Goal: Task Accomplishment & Management: Manage account settings

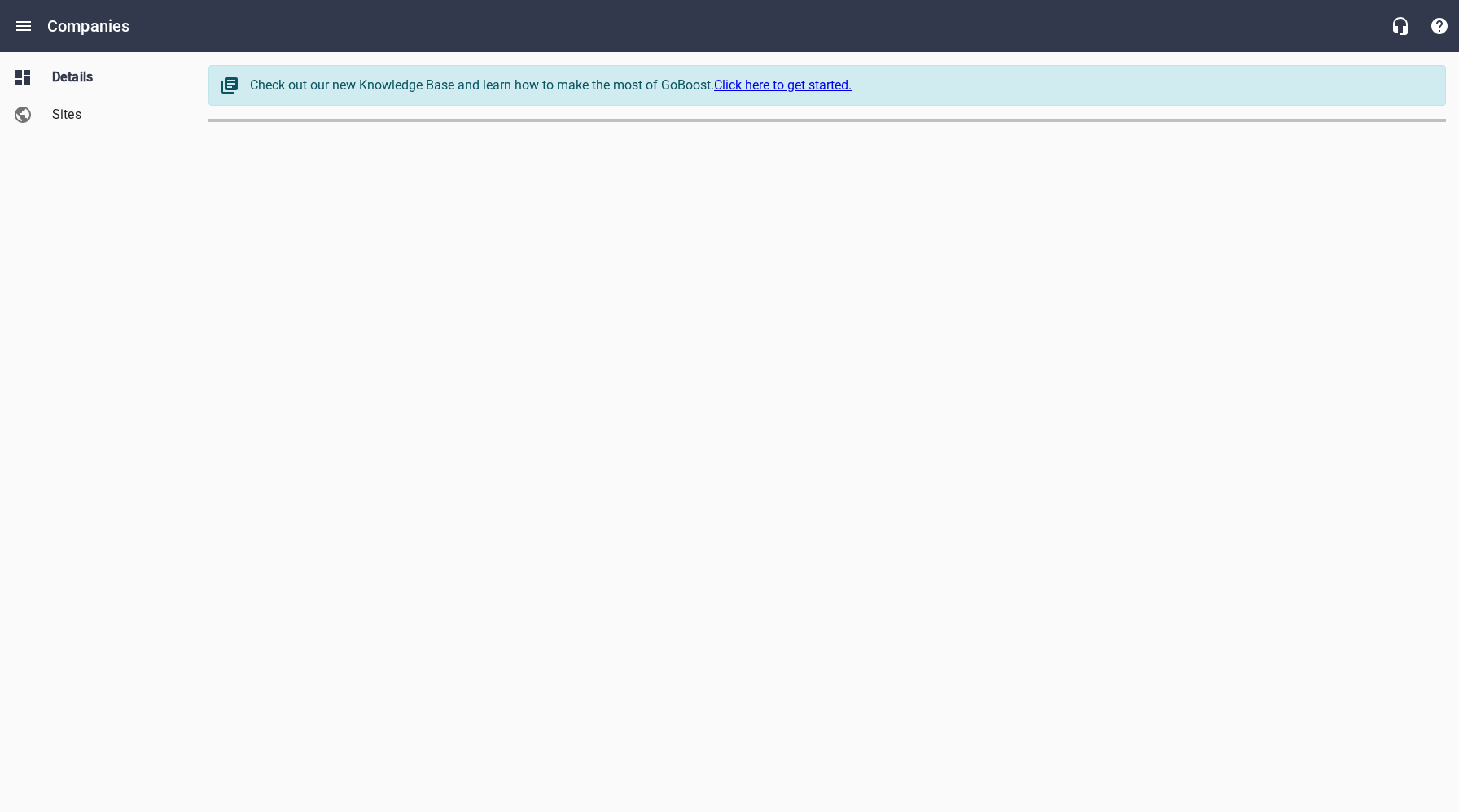
select select "[US_STATE]"
select select "63"
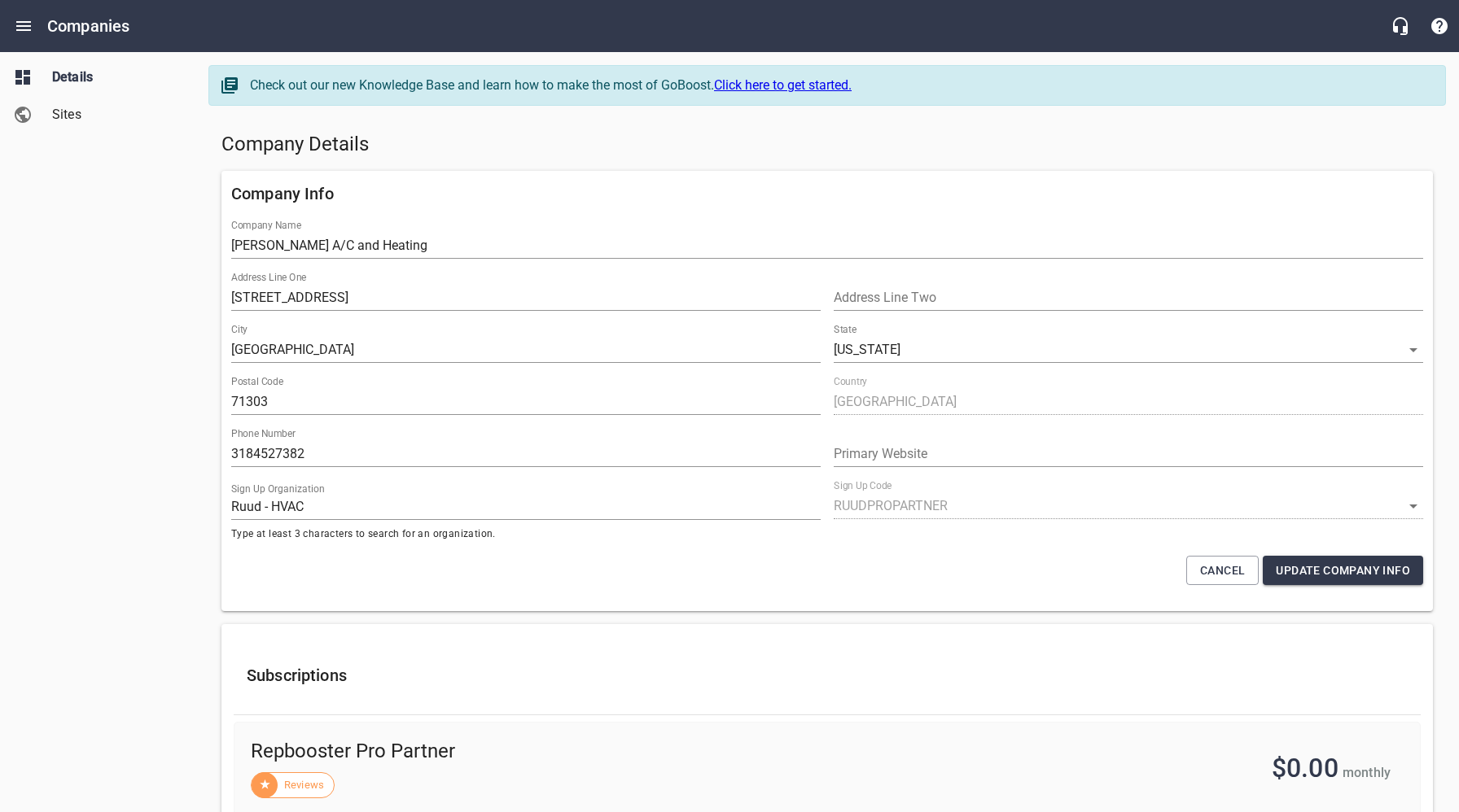
click at [74, 113] on span "Sites" at bounding box center [114, 114] width 124 height 20
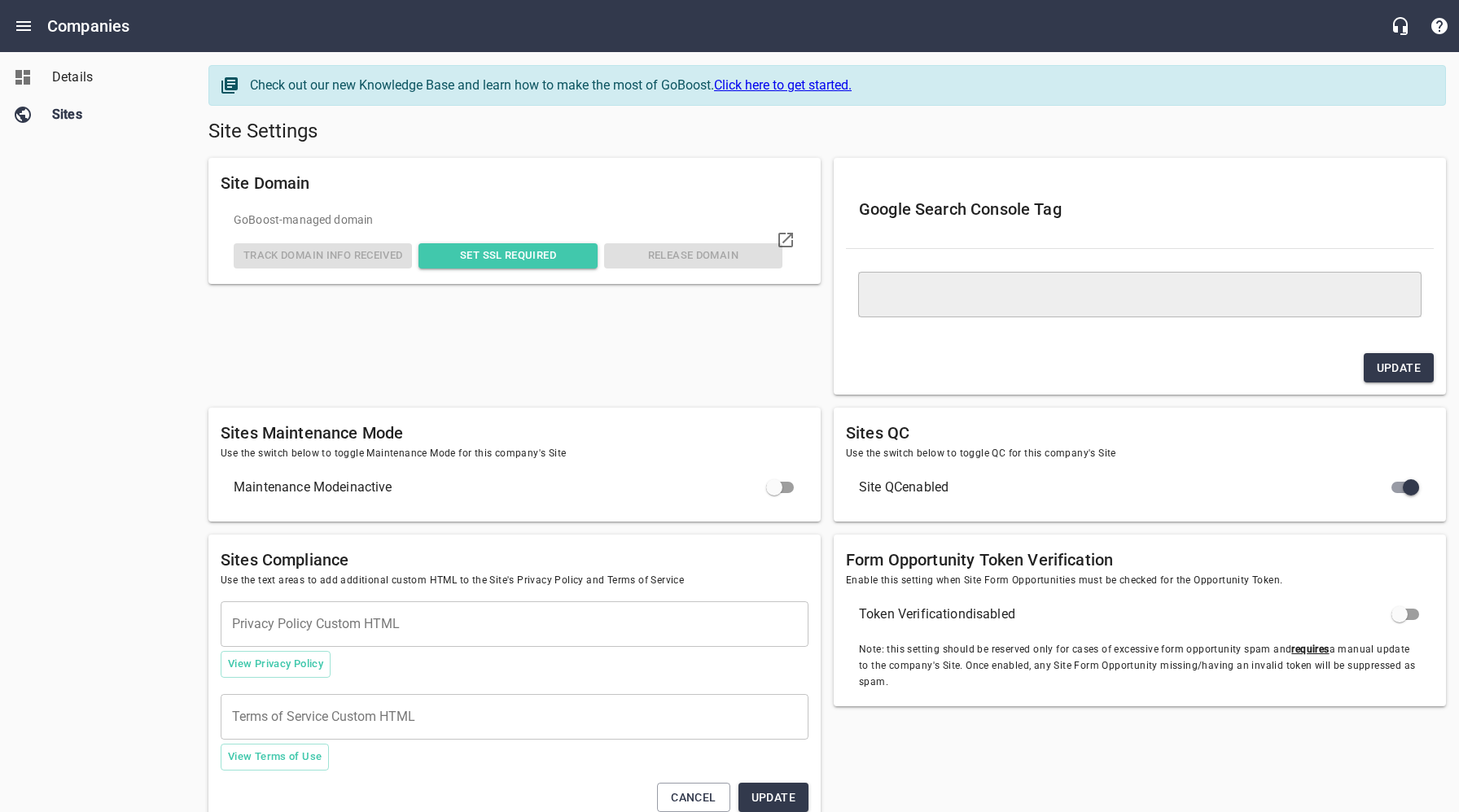
type textarea "<meta name="google-site-verification" content="S_A4djrZXTMGEcJ-SRqjGixfIEljx1zk…"
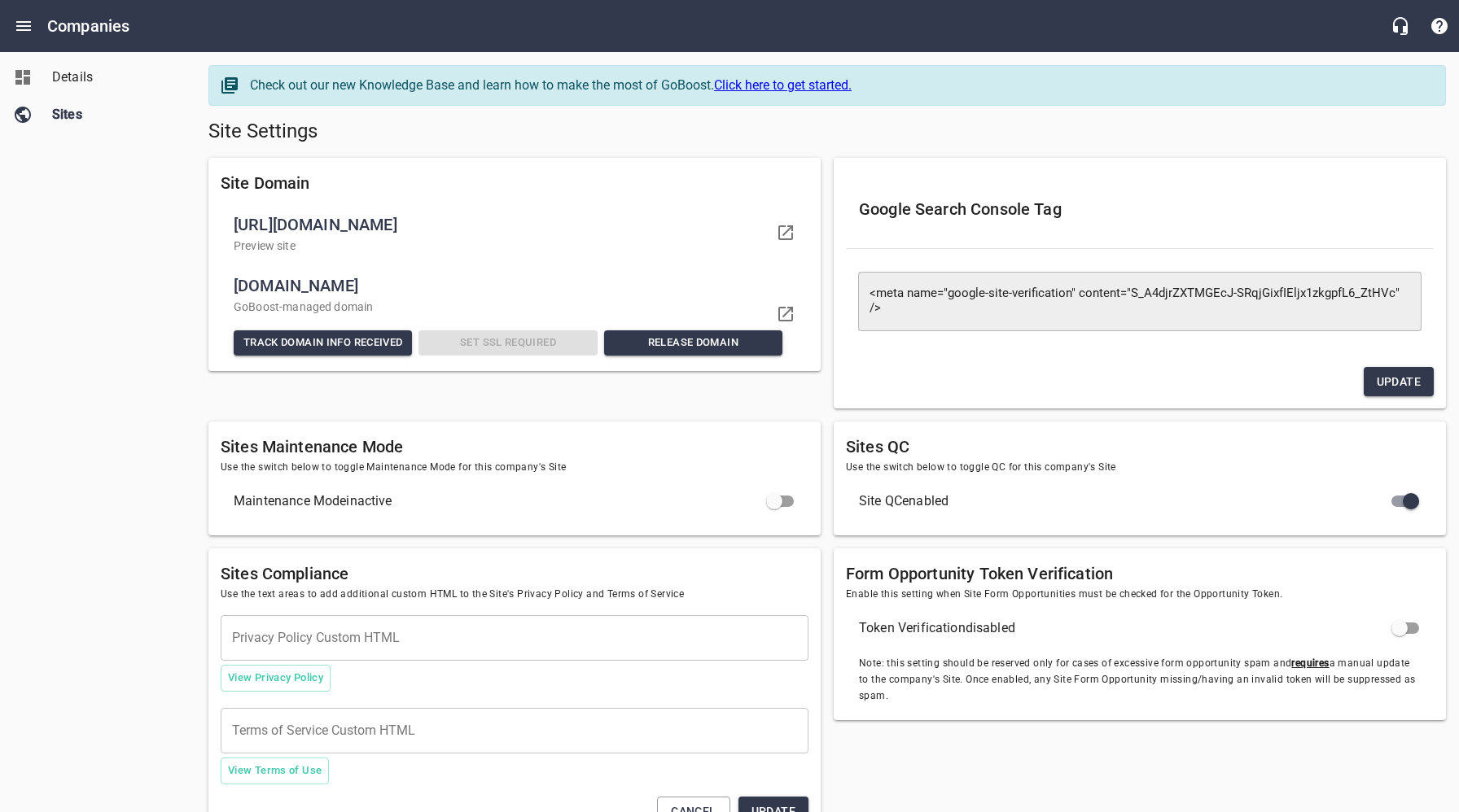
drag, startPoint x: 75, startPoint y: 350, endPoint x: 143, endPoint y: 327, distance: 71.8
click at [75, 350] on div "Details Sites" at bounding box center [98, 406] width 196 height 812
click at [787, 311] on icon at bounding box center [785, 313] width 14 height 14
drag, startPoint x: 378, startPoint y: 285, endPoint x: 232, endPoint y: 287, distance: 146.0
click at [233, 287] on span "[DOMAIN_NAME]" at bounding box center [508, 285] width 549 height 26
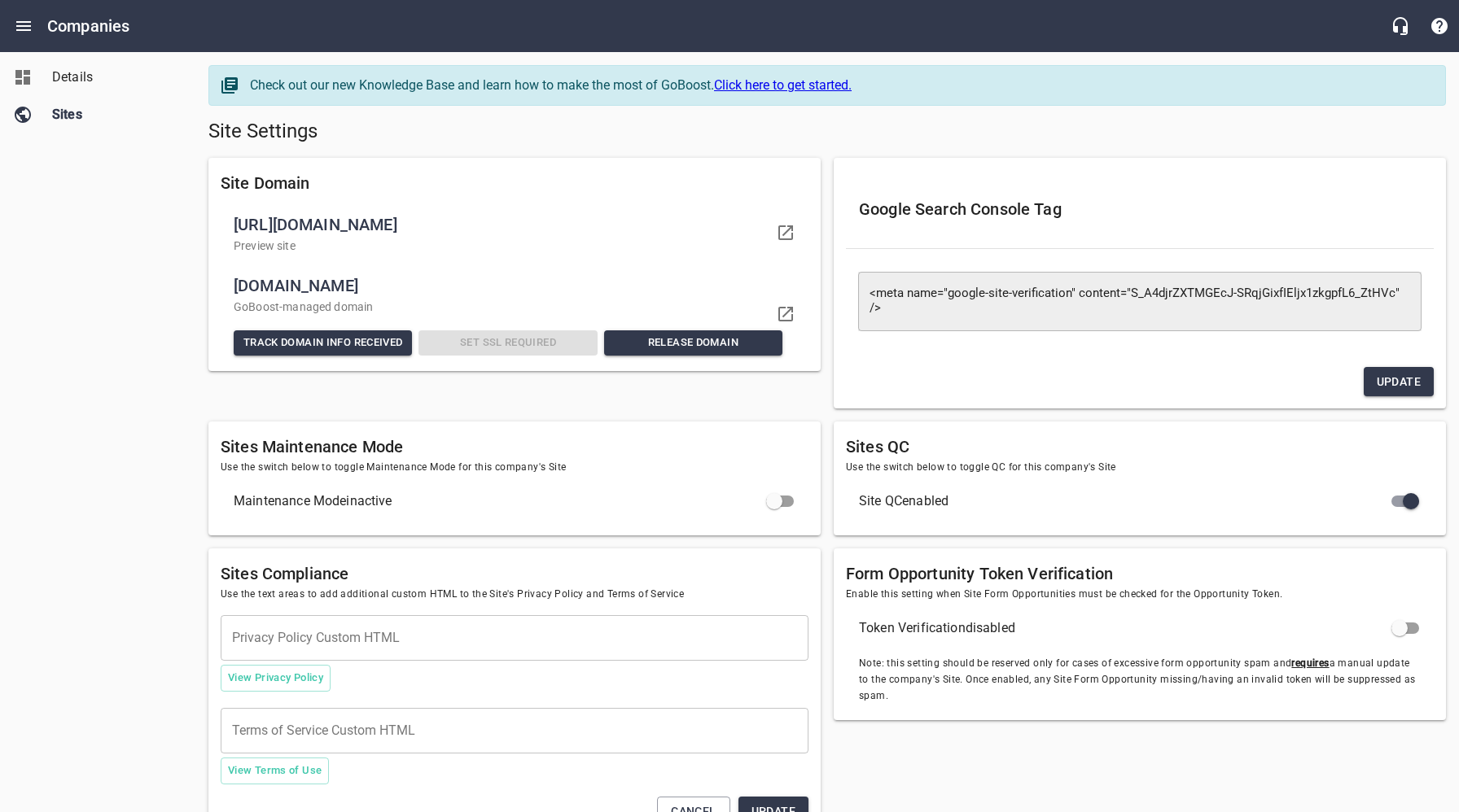
copy span "[DOMAIN_NAME]"
drag, startPoint x: 357, startPoint y: 286, endPoint x: 224, endPoint y: 292, distance: 133.1
click at [228, 290] on li "[DOMAIN_NAME] GoBoost -managed domain Track Domain Info Received Set SSL Requir…" at bounding box center [514, 314] width 588 height 101
copy span "[DOMAIN_NAME]"
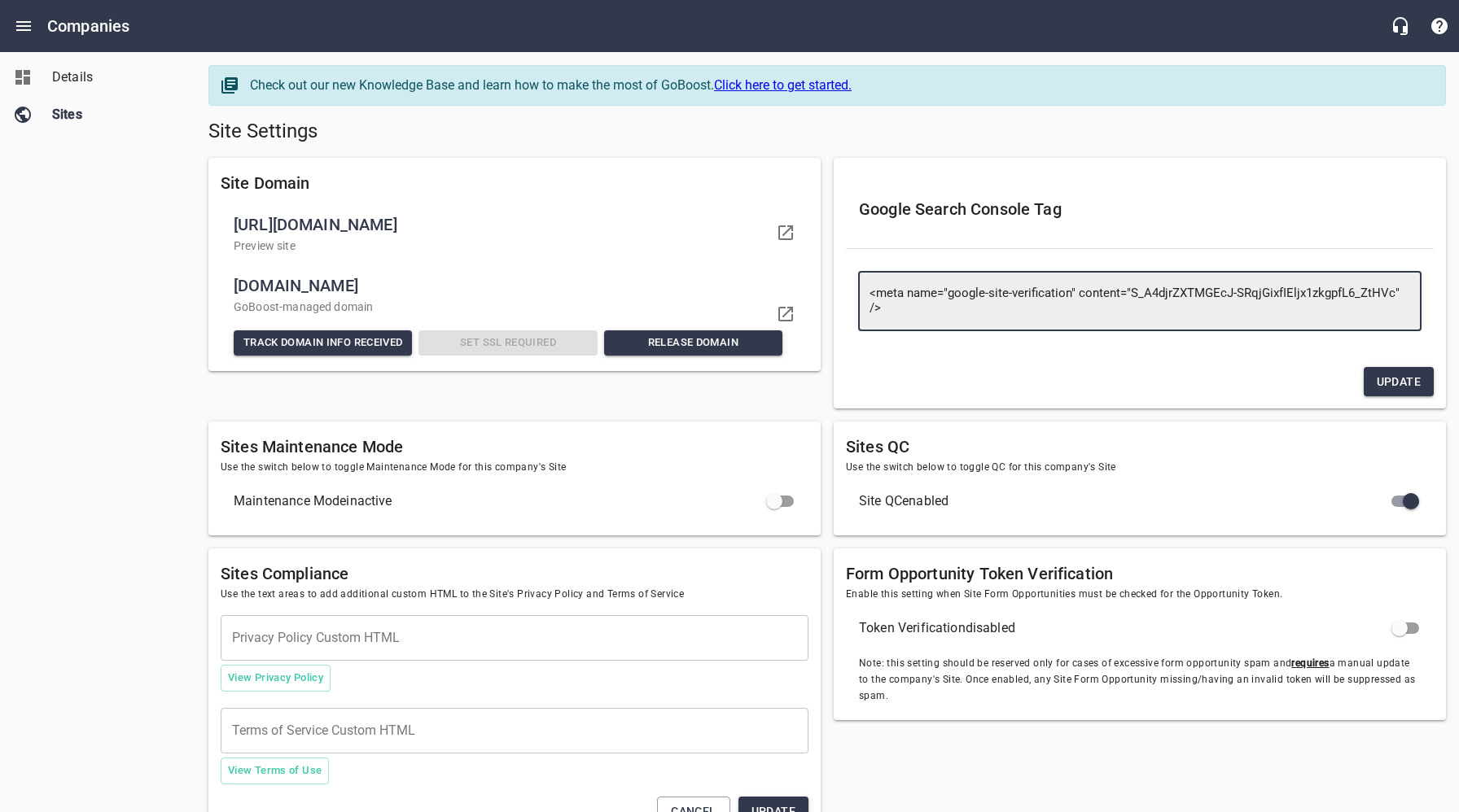
click at [908, 308] on textarea "<meta name="google-site-verification" content="S_A4djrZXTMGEcJ-SRqjGixfIEljx1zk…" at bounding box center [1140, 301] width 541 height 30
type textarea "<meta name="google-site-verification" content="S_A4djrZXTMGEcJ-SRqjGixfIEljx1zk…"
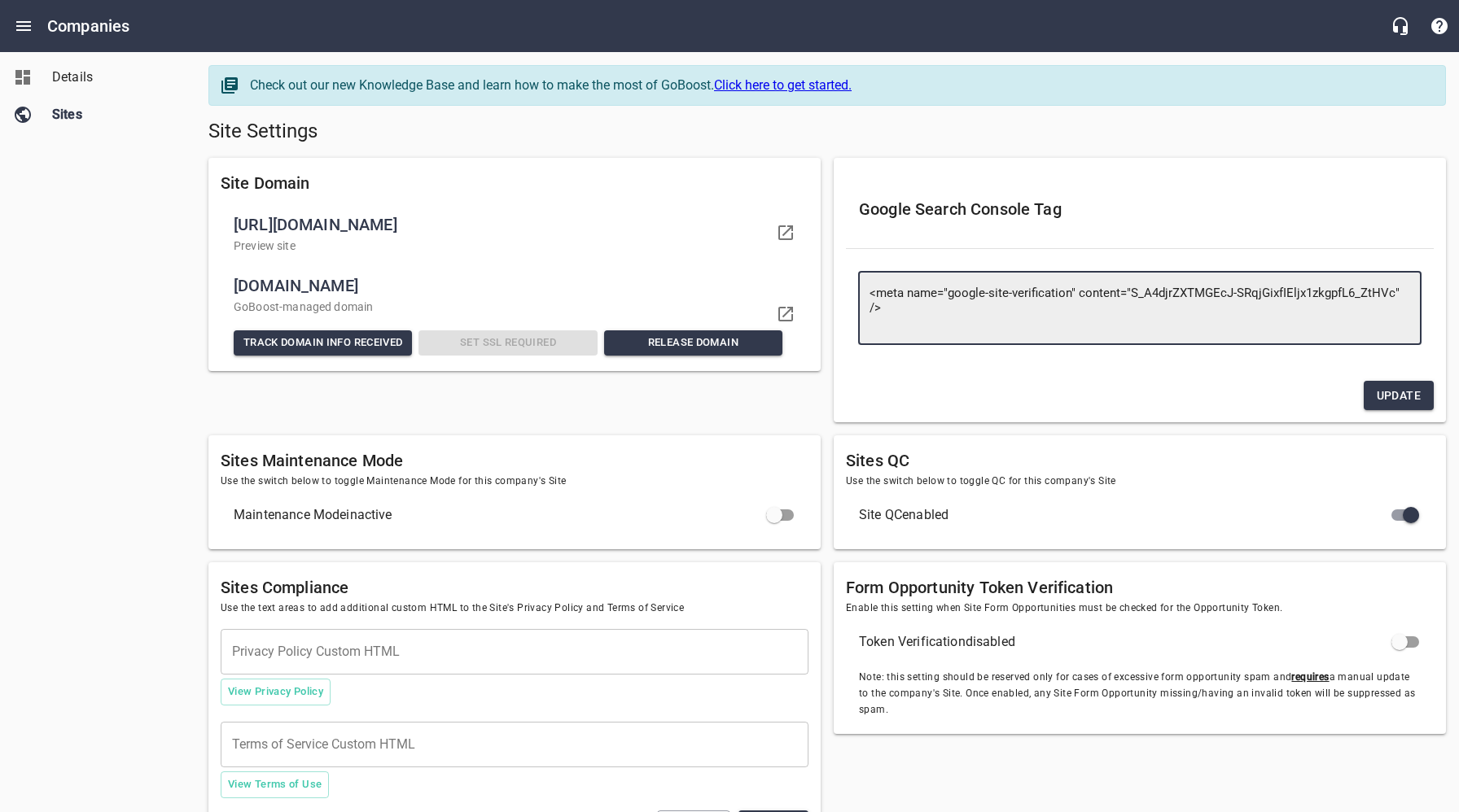
paste textarea "<meta name="google-site-verification" content="rJUj0-jeNgoRY69e10DfBHCw_SFB-k_O…"
type textarea "<meta name="google-site-verification" content="S_A4djrZXTMGEcJ-SRqjGixfIEljx1zk…"
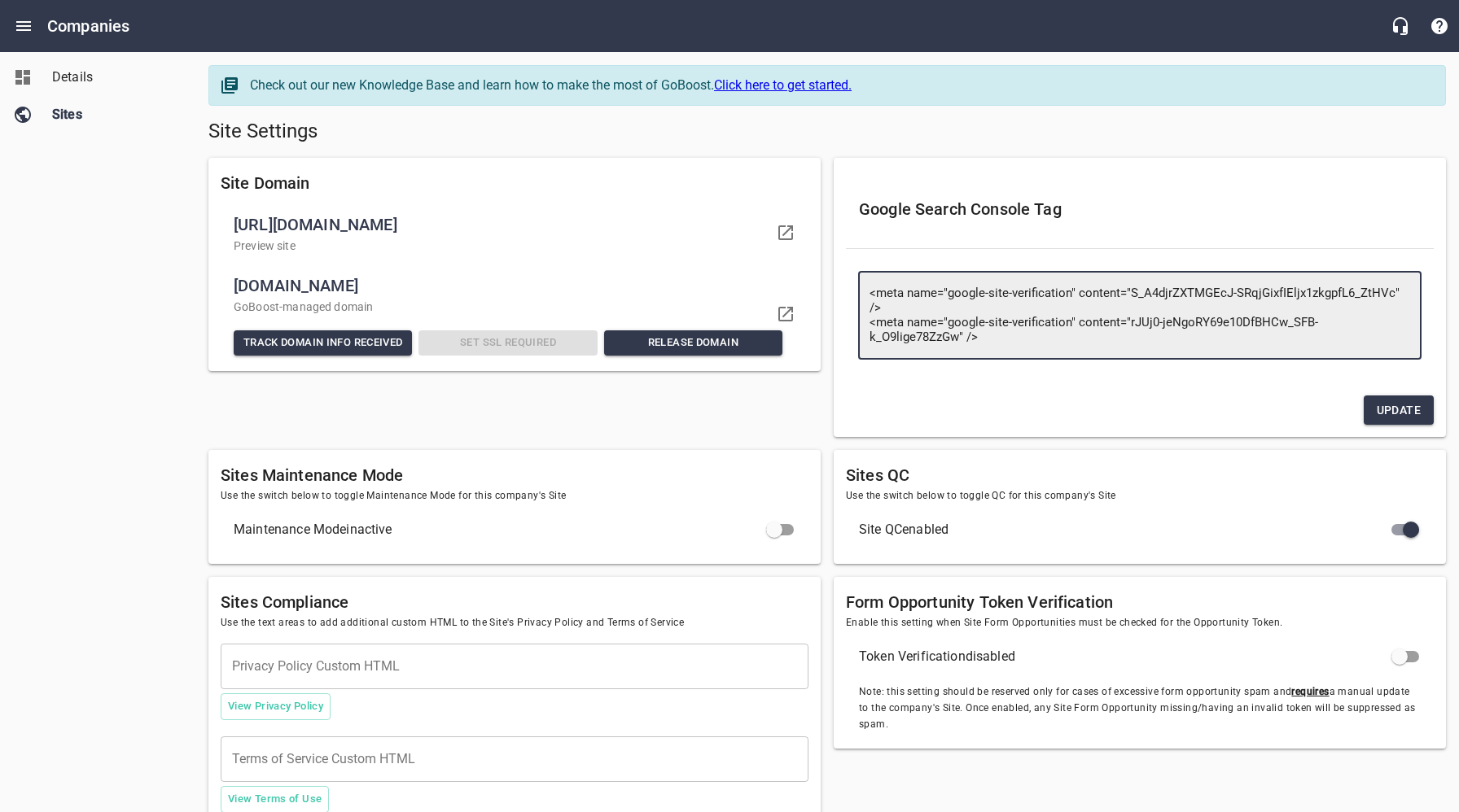
type textarea "<meta name="google-site-verification" content="S_A4djrZXTMGEcJ-SRqjGixfIEljx1zk…"
click at [1396, 409] on span "Update" at bounding box center [1398, 410] width 44 height 20
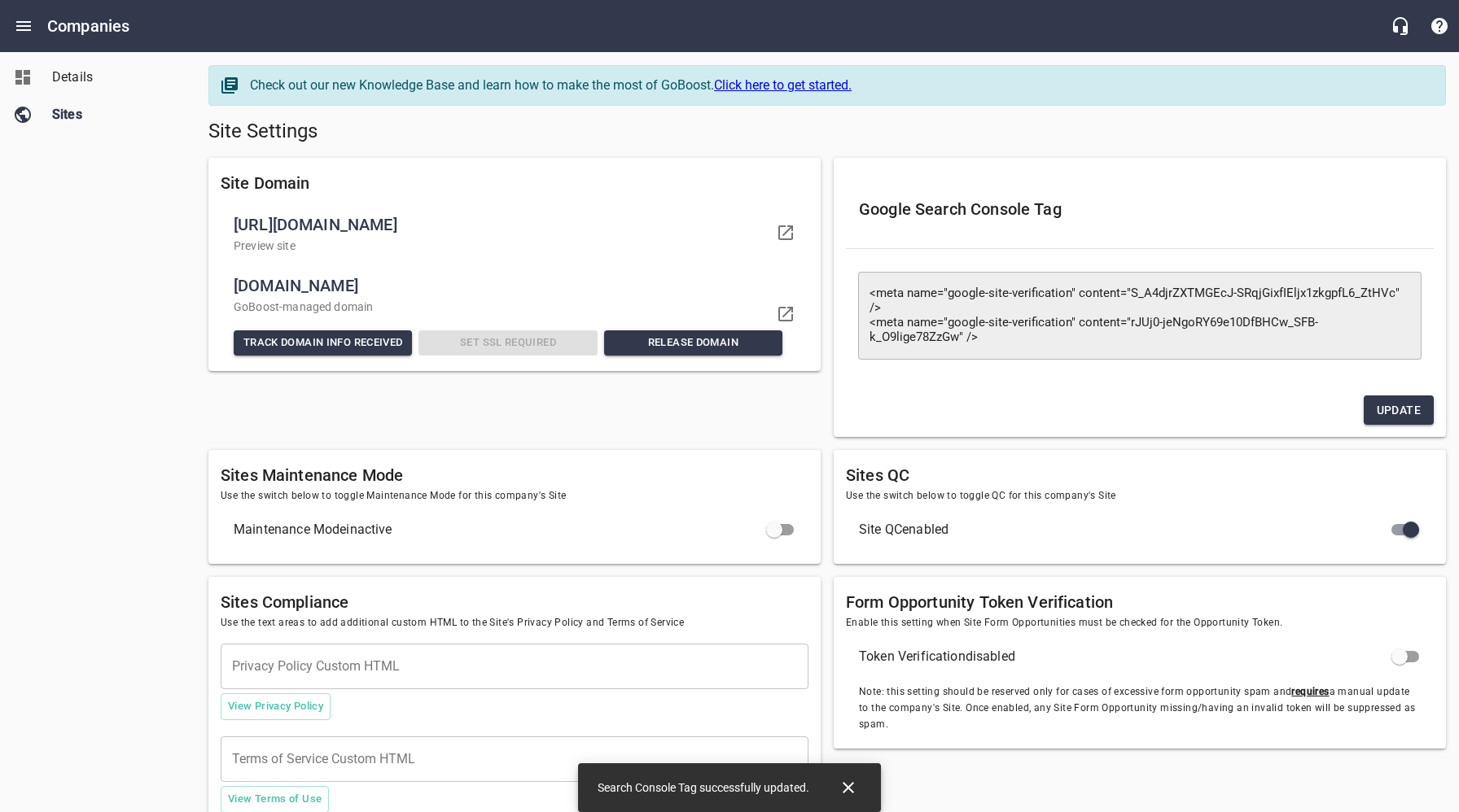
drag, startPoint x: 383, startPoint y: 288, endPoint x: 226, endPoint y: 290, distance: 157.0
click at [228, 288] on li "[DOMAIN_NAME] GoBoost -managed domain Track Domain Info Received Set SSL Requir…" at bounding box center [514, 314] width 588 height 101
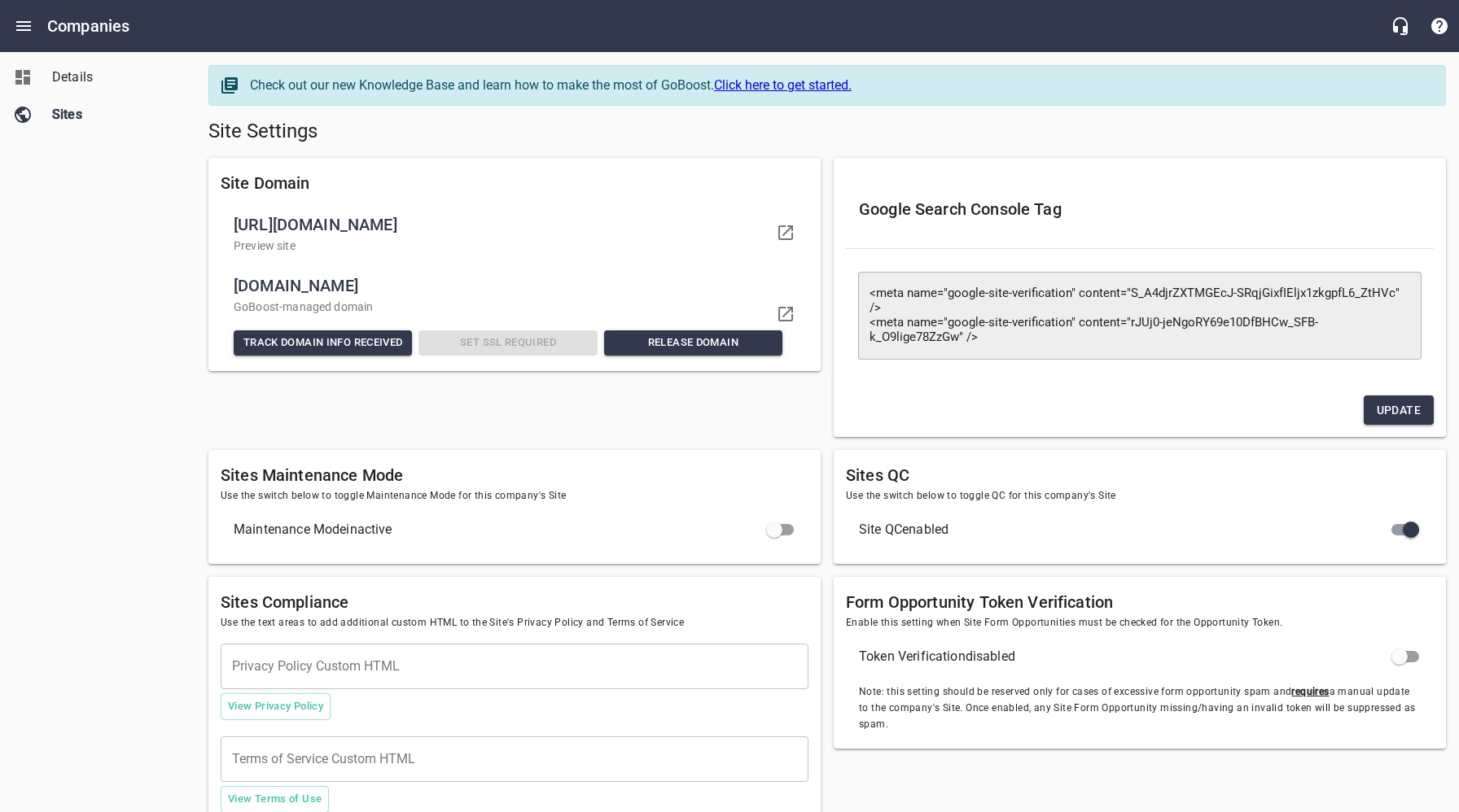
copy span "[DOMAIN_NAME]"
drag, startPoint x: 125, startPoint y: 224, endPoint x: 119, endPoint y: 194, distance: 30.6
click at [122, 217] on div "Details Sites" at bounding box center [98, 406] width 196 height 812
click at [79, 78] on span "Details" at bounding box center [114, 77] width 124 height 20
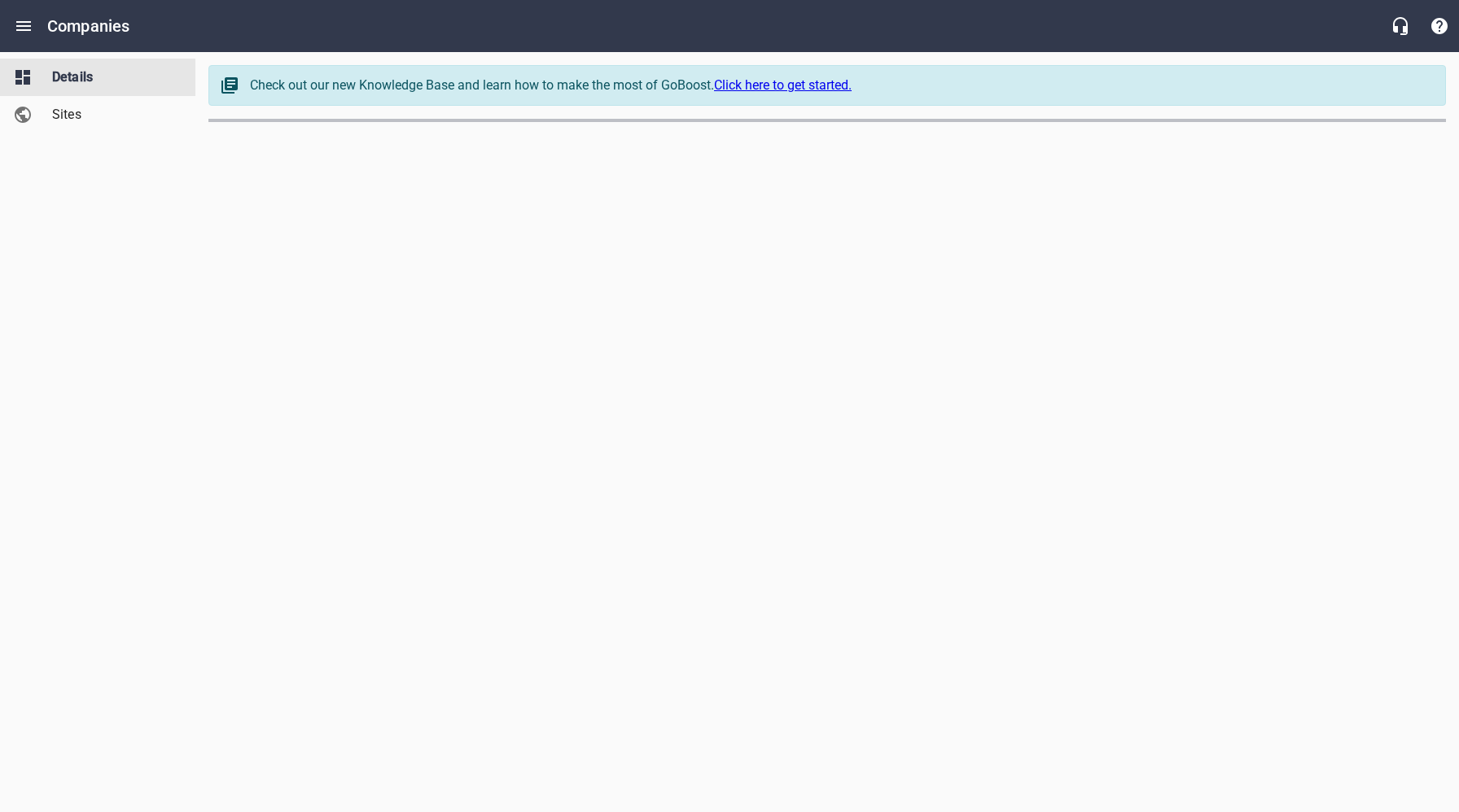
select select "[US_STATE]"
select select "63"
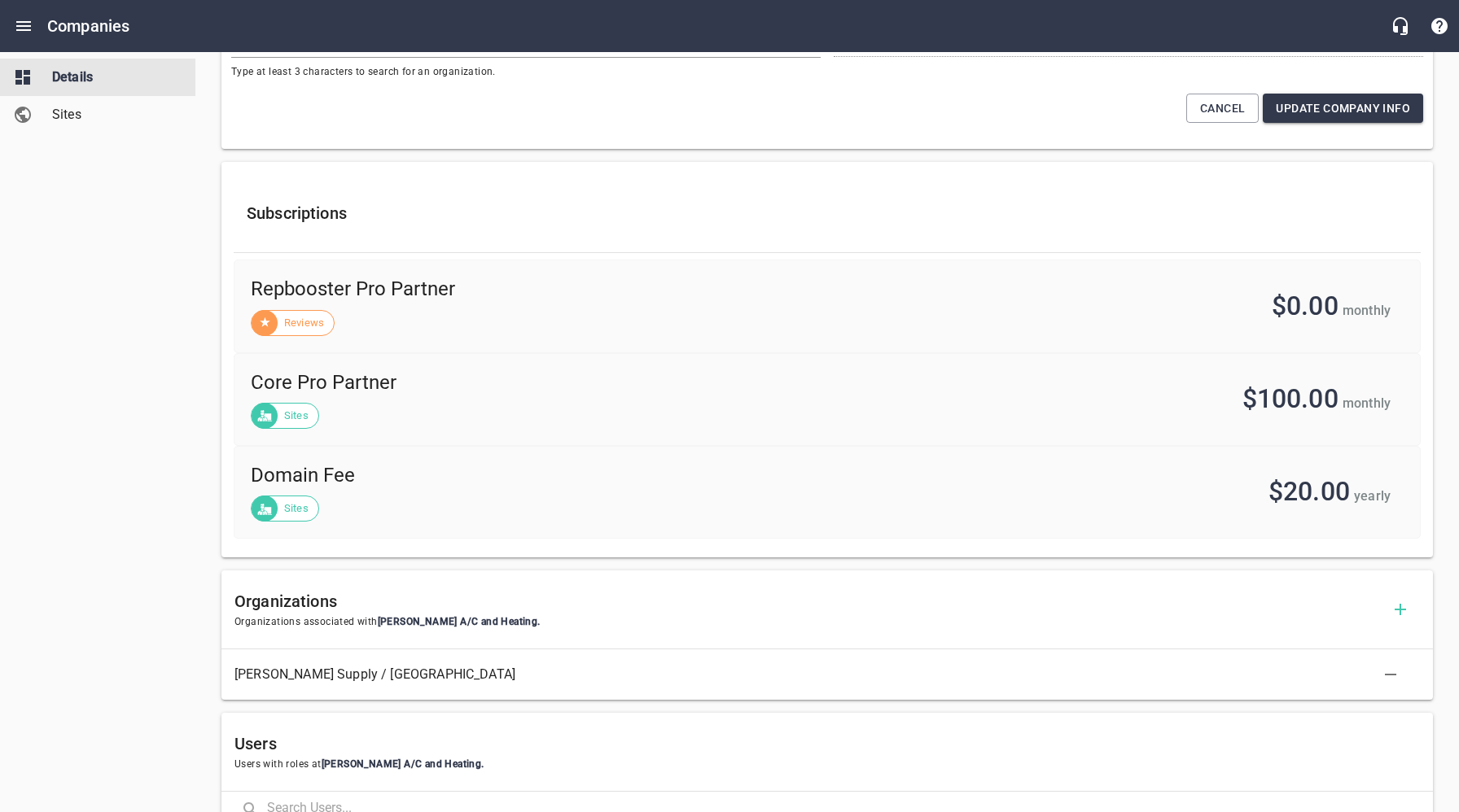
scroll to position [655, 0]
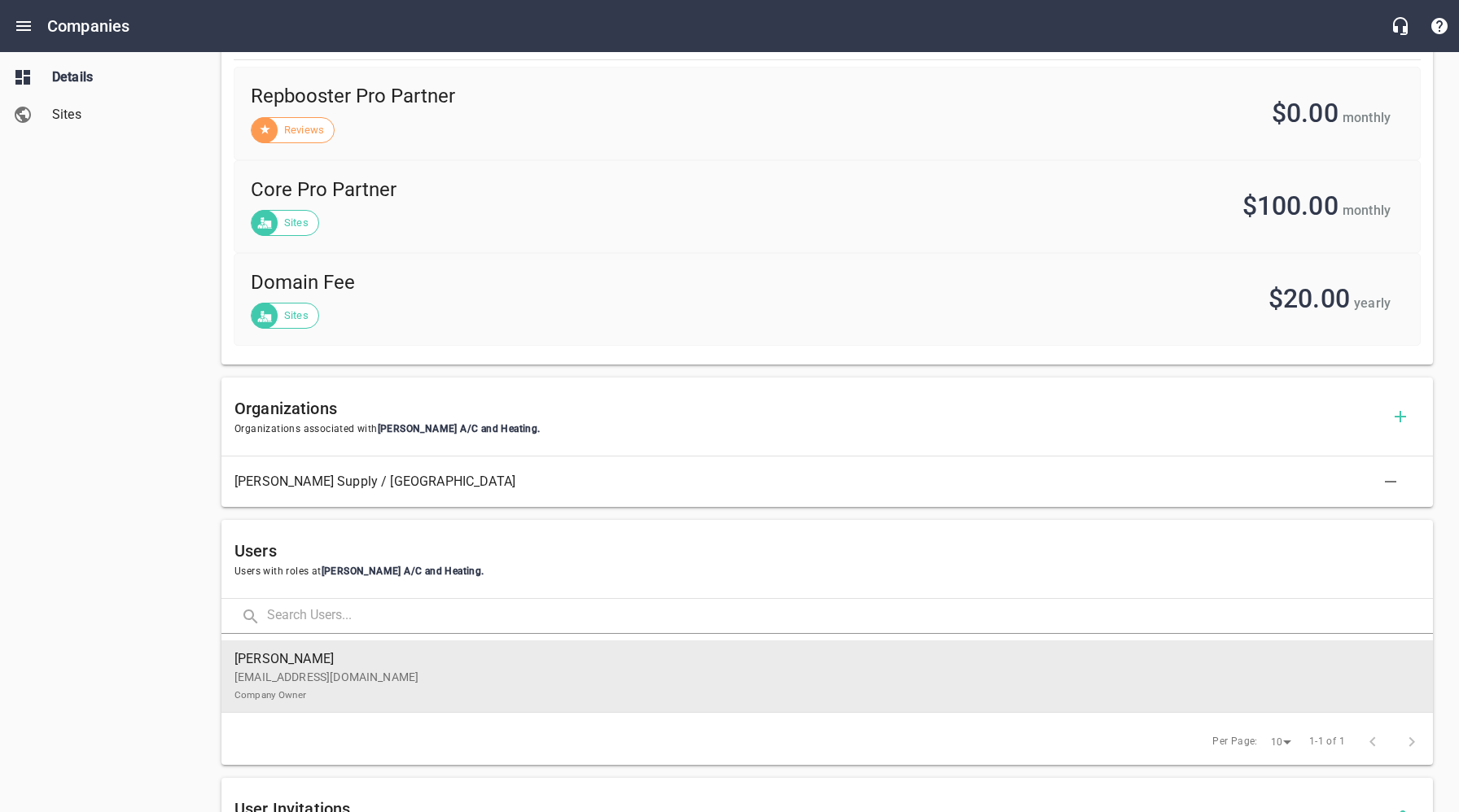
click at [306, 683] on p "[EMAIL_ADDRESS][DOMAIN_NAME] Company Owner" at bounding box center [820, 686] width 1172 height 34
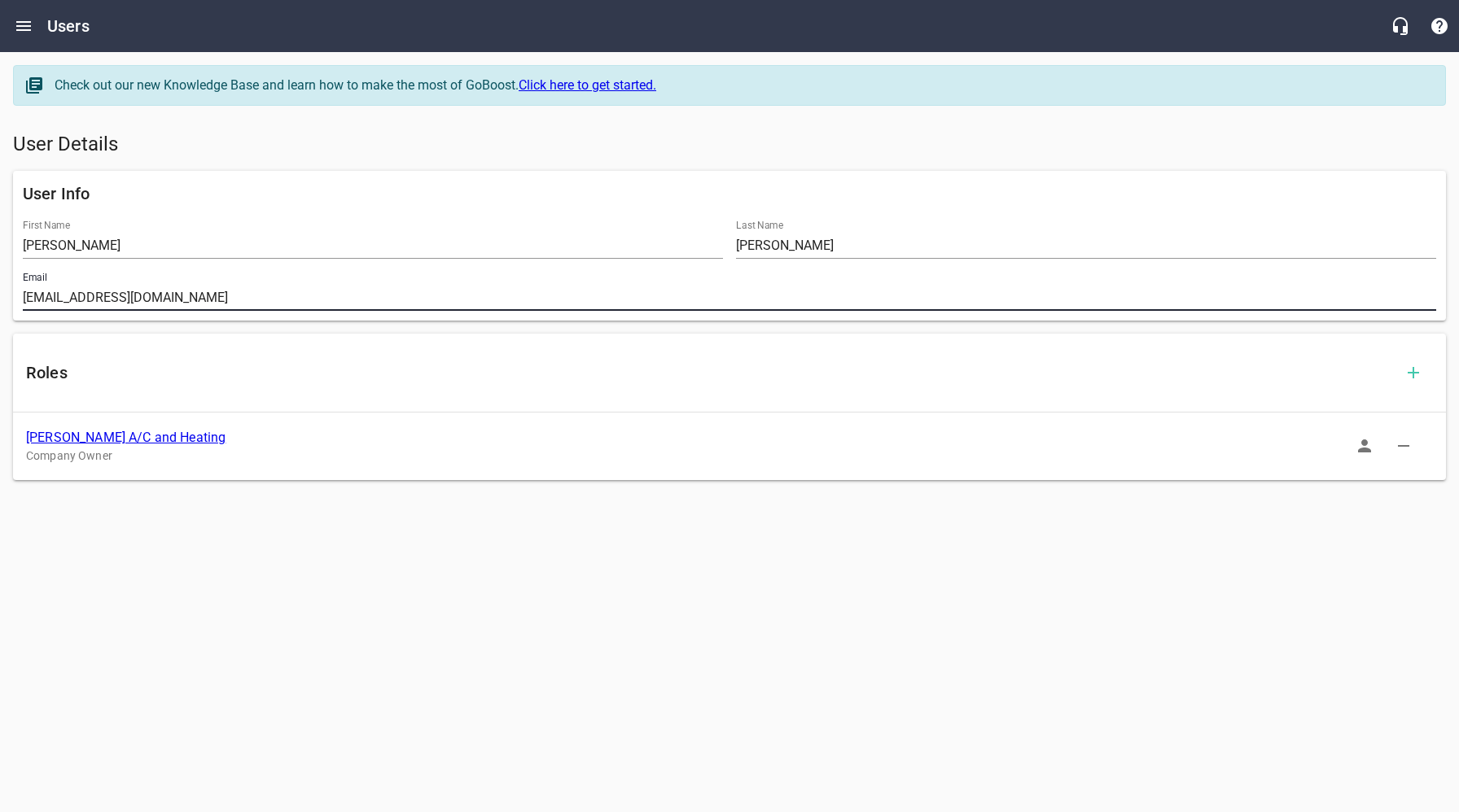
drag, startPoint x: 168, startPoint y: 293, endPoint x: 20, endPoint y: 294, distance: 148.0
click at [20, 294] on div "Email [EMAIL_ADDRESS][DOMAIN_NAME]" at bounding box center [729, 291] width 1426 height 52
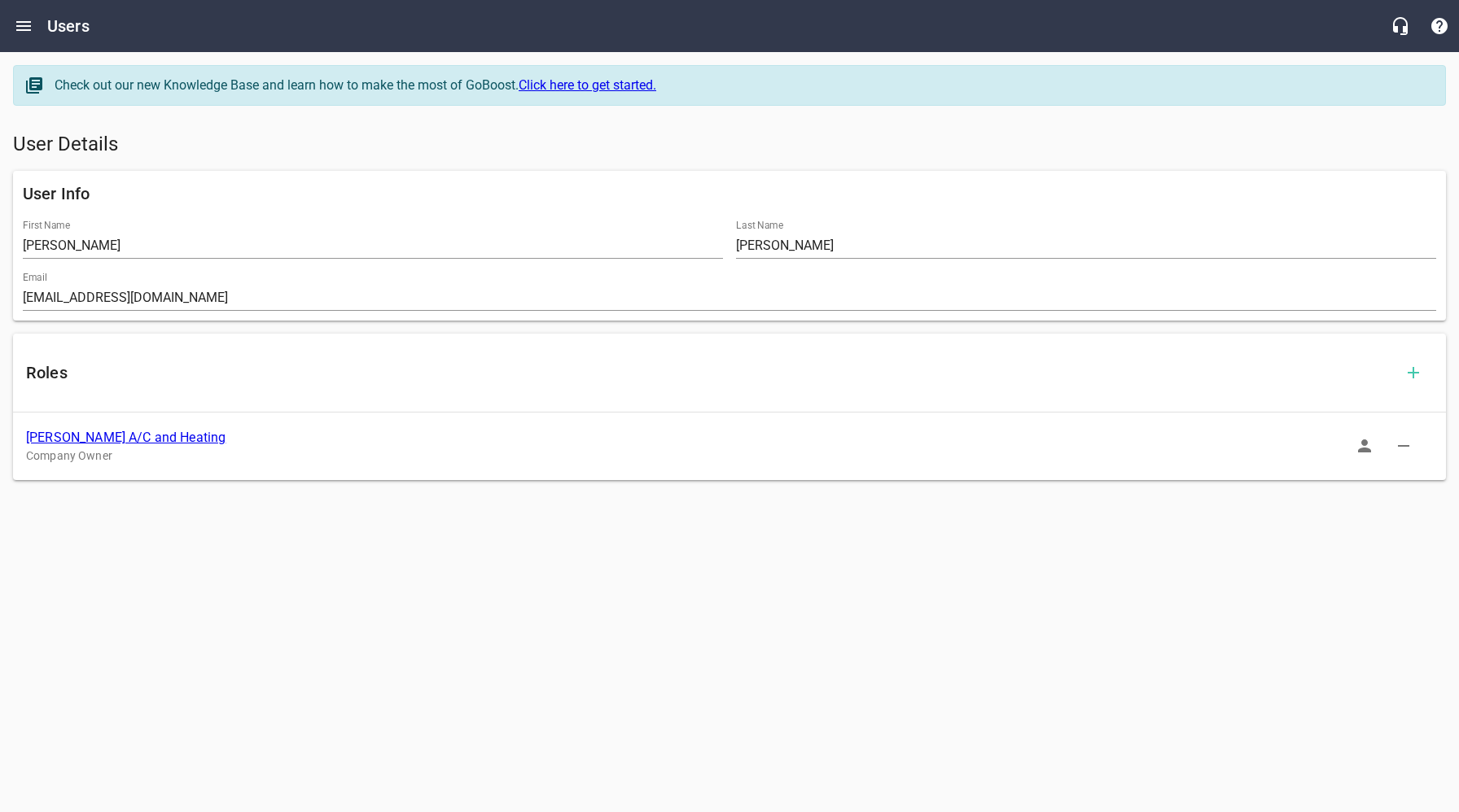
click at [124, 439] on link "[PERSON_NAME] A/C and Heating" at bounding box center [125, 437] width 199 height 15
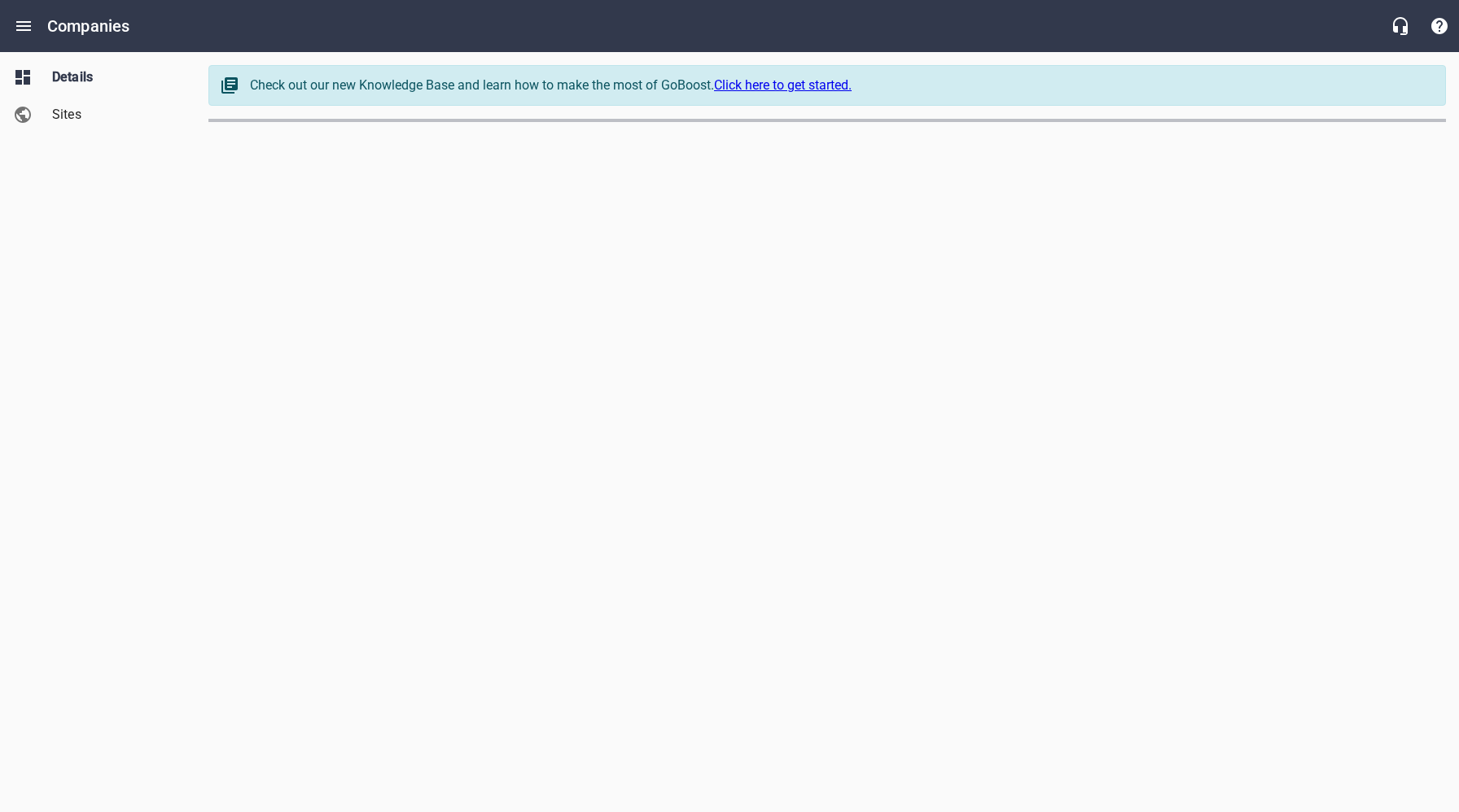
select select "[US_STATE]"
select select "63"
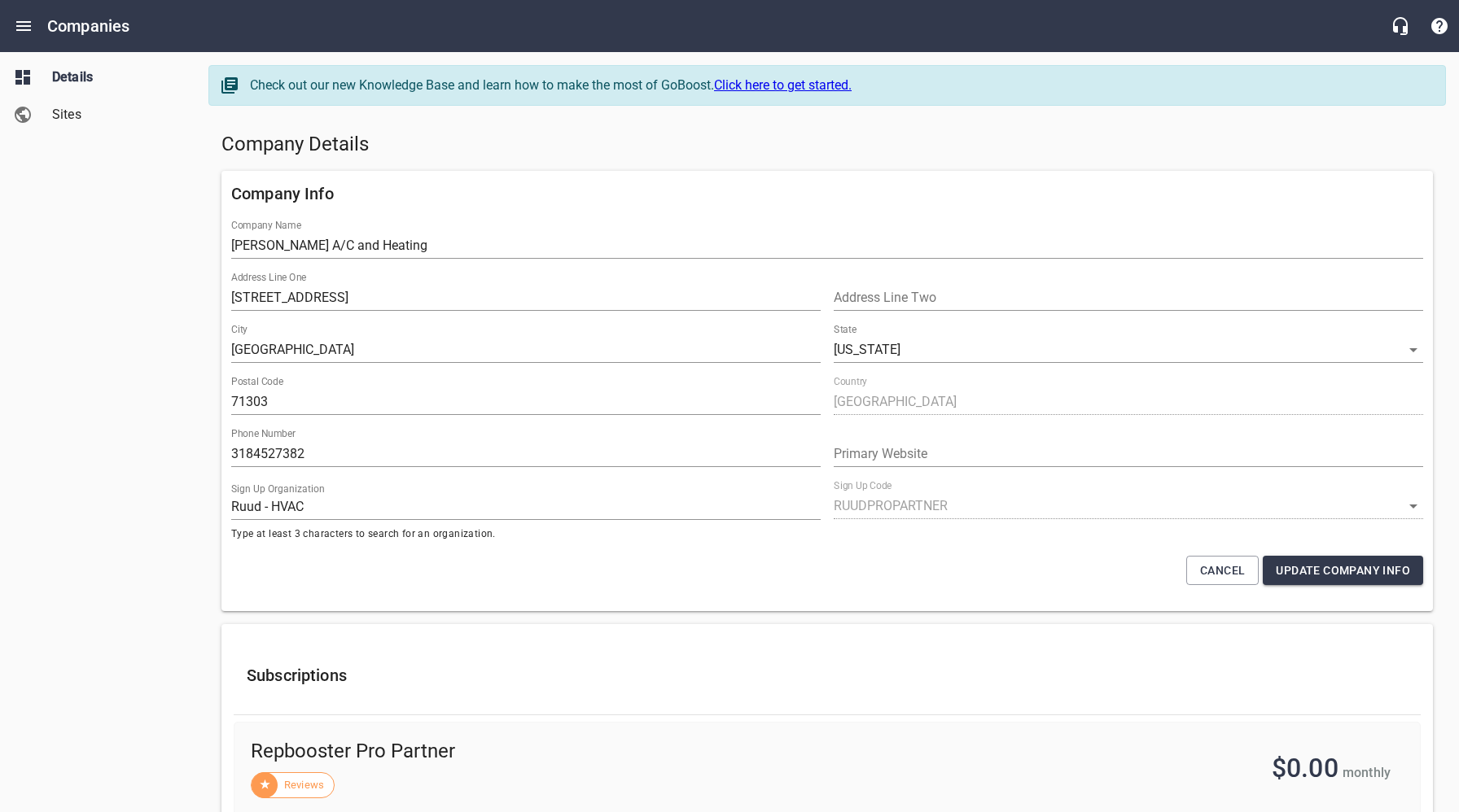
drag, startPoint x: 117, startPoint y: 209, endPoint x: 137, endPoint y: 82, distance: 128.6
click at [116, 207] on div "Details Sites" at bounding box center [98, 406] width 196 height 812
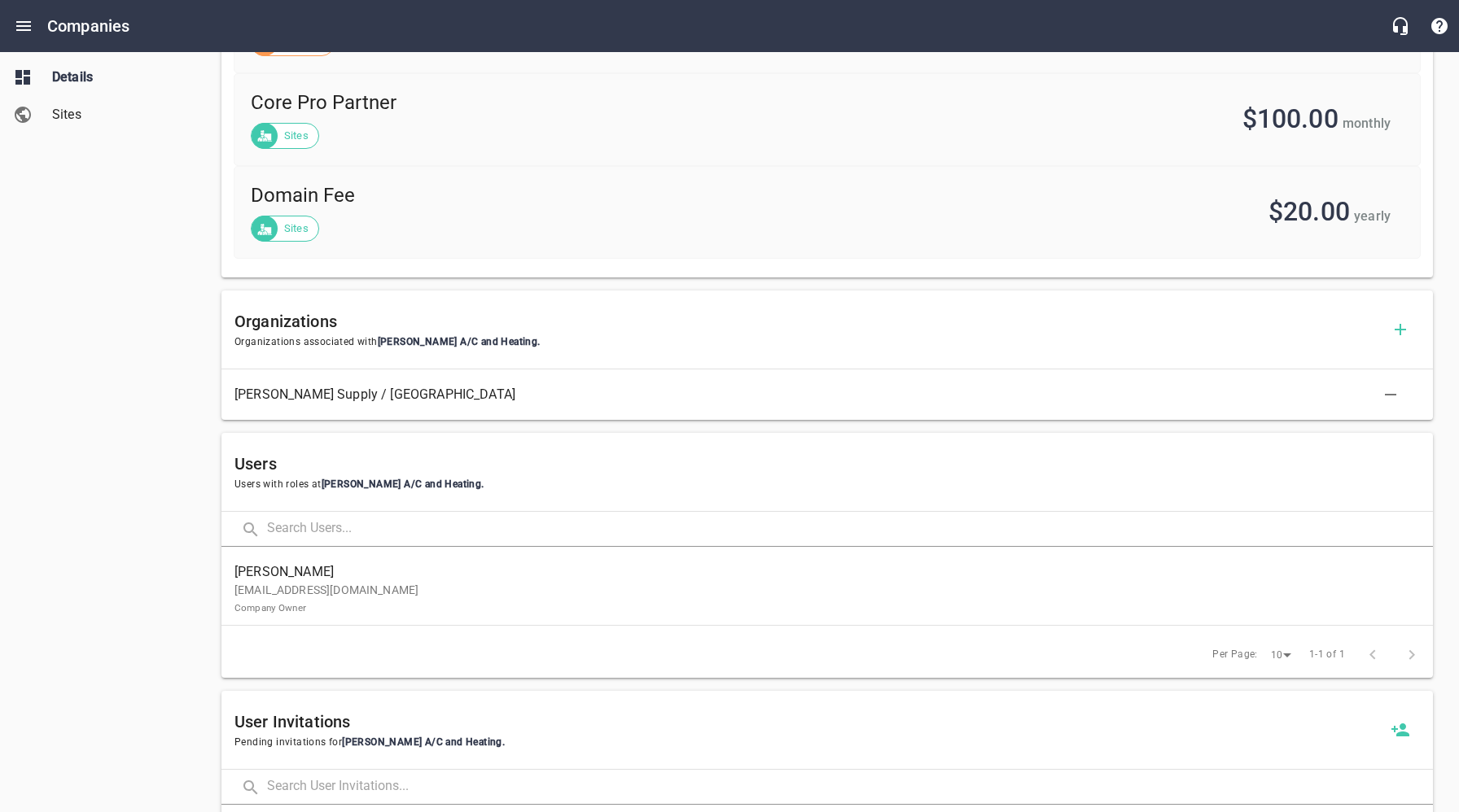
scroll to position [754, 0]
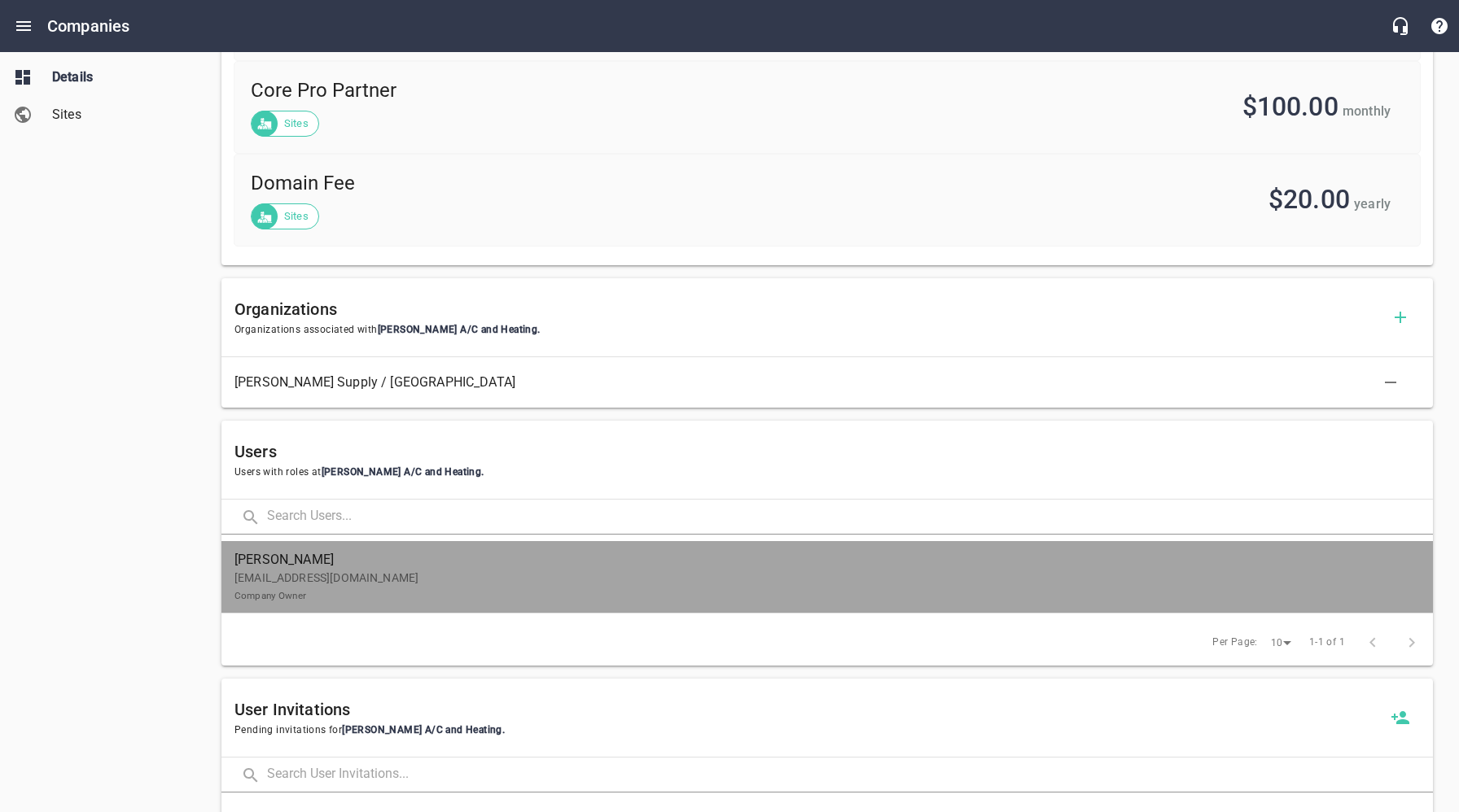
click at [407, 587] on p "[EMAIL_ADDRESS][DOMAIN_NAME] Company Owner" at bounding box center [820, 586] width 1172 height 34
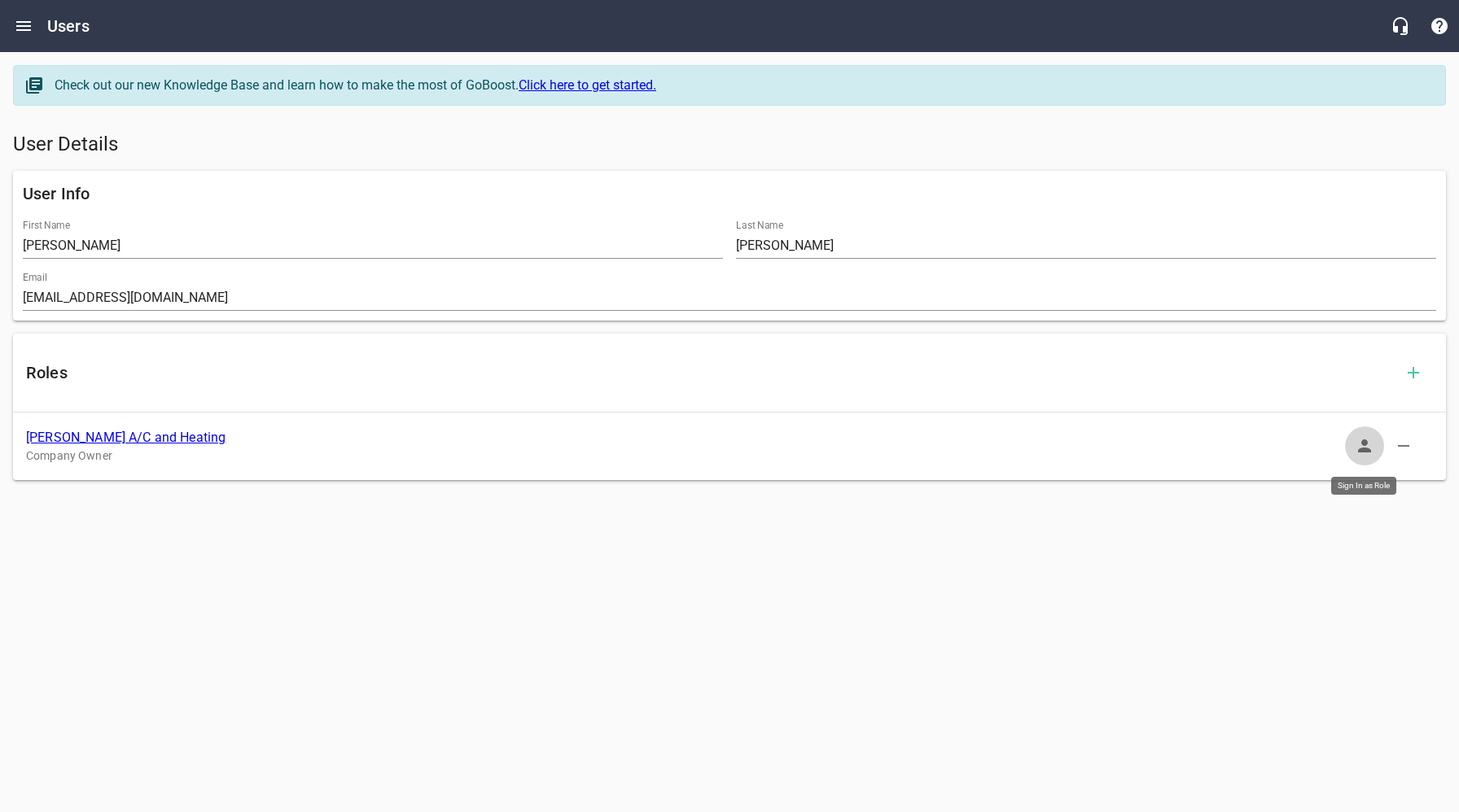
click at [1369, 449] on icon "button" at bounding box center [1365, 446] width 13 height 13
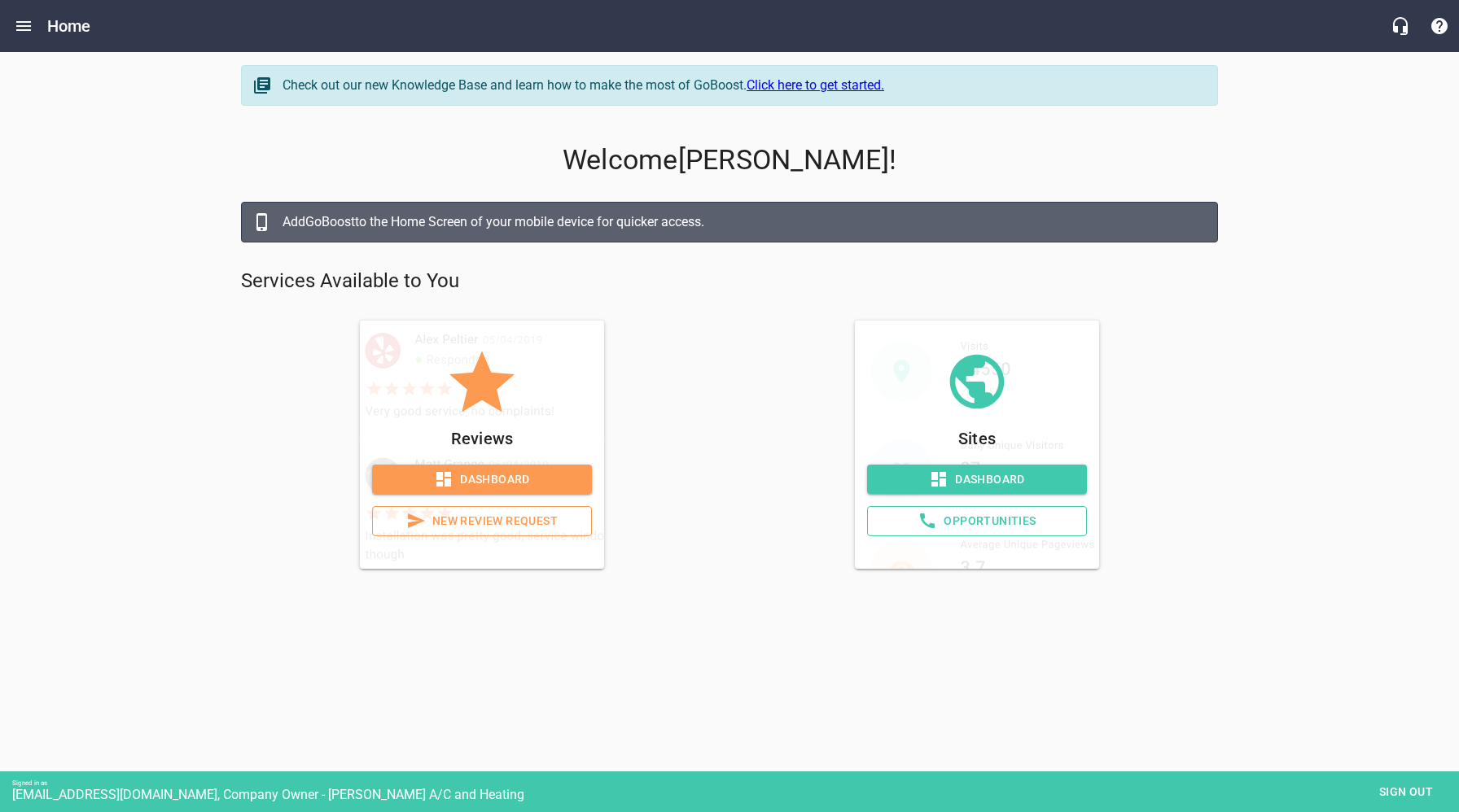
click at [1010, 482] on span "Dashboard" at bounding box center [976, 479] width 193 height 20
